Goal: Navigation & Orientation: Find specific page/section

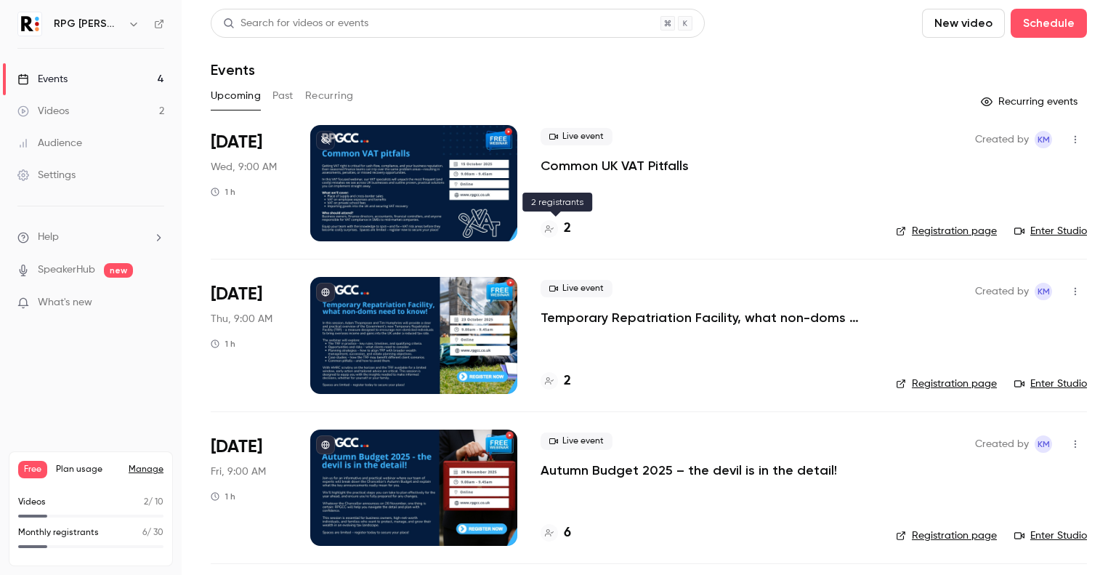
click at [562, 232] on div "2" at bounding box center [556, 229] width 31 height 20
